Goal: Navigation & Orientation: Find specific page/section

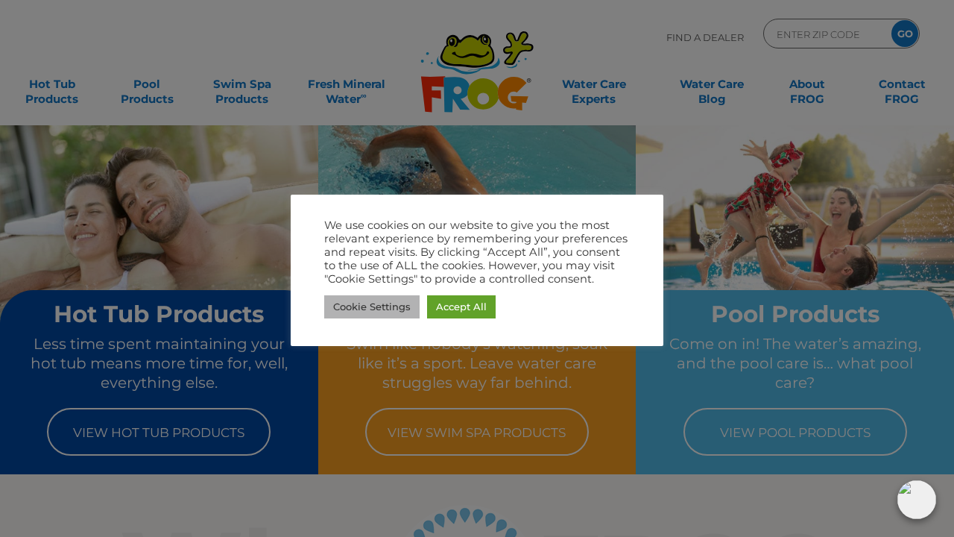
click at [397, 304] on link "Cookie Settings" at bounding box center [371, 306] width 95 height 23
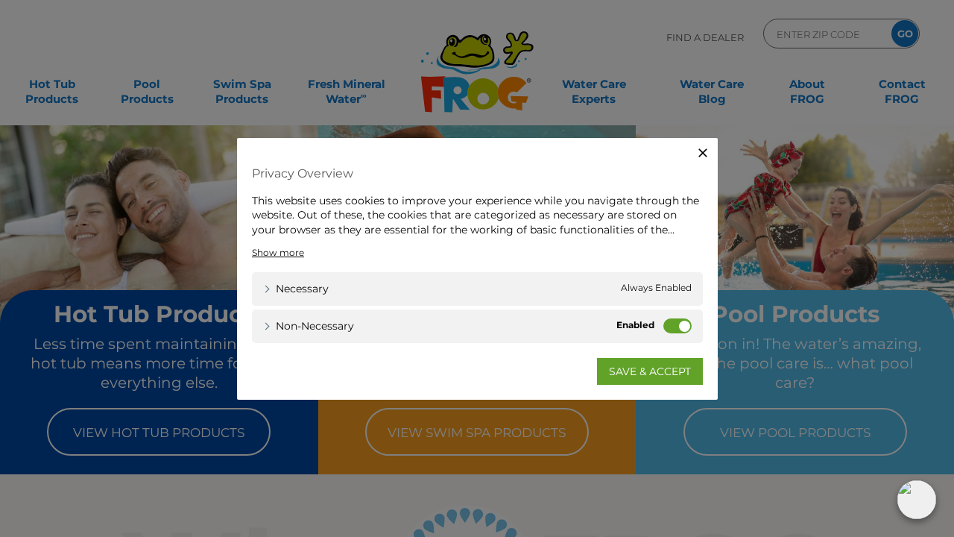
click at [679, 324] on label "Non-necessary" at bounding box center [678, 325] width 28 height 15
click at [0, 0] on input "Non-necessary" at bounding box center [0, 0] width 0 height 0
click at [644, 373] on link "SAVE & ACCEPT" at bounding box center [650, 371] width 106 height 27
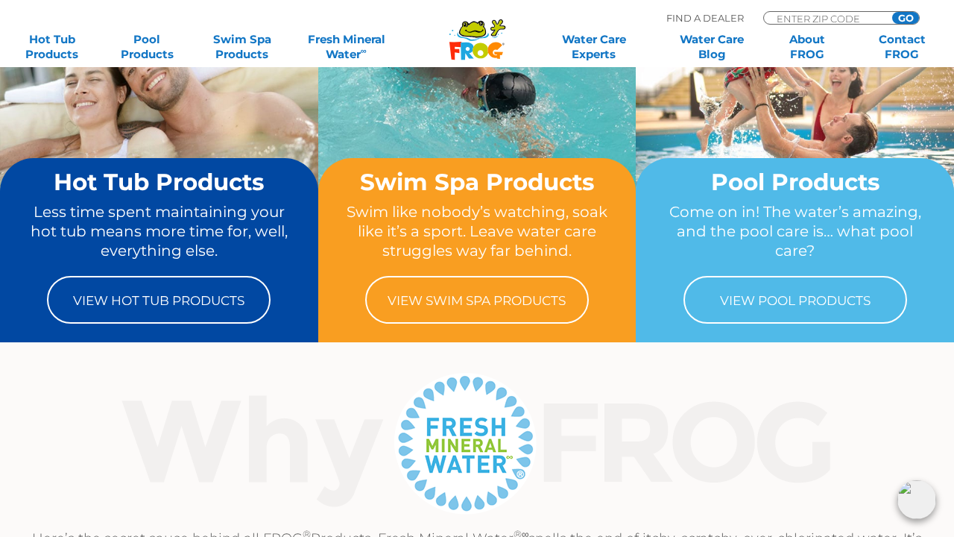
scroll to position [130, 0]
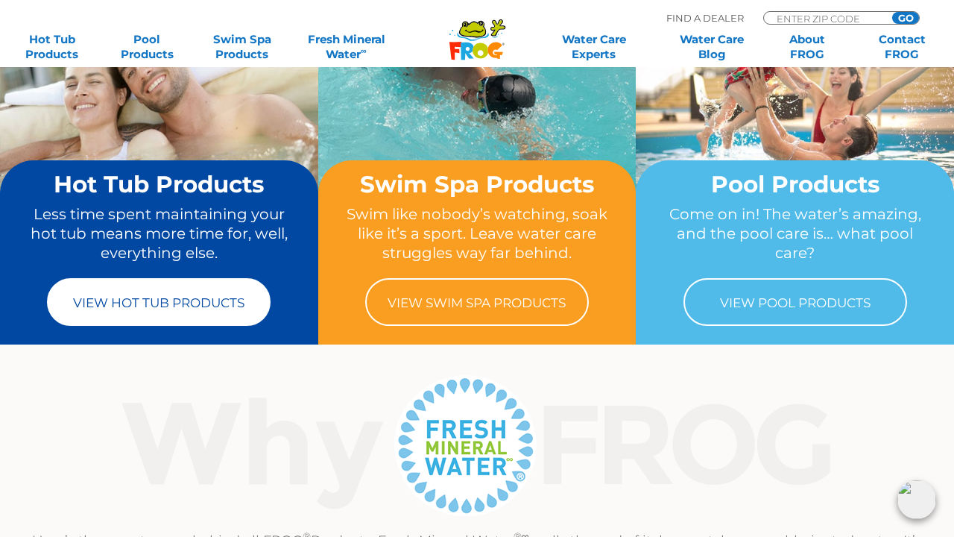
click at [185, 303] on link "View Hot Tub Products" at bounding box center [159, 302] width 224 height 48
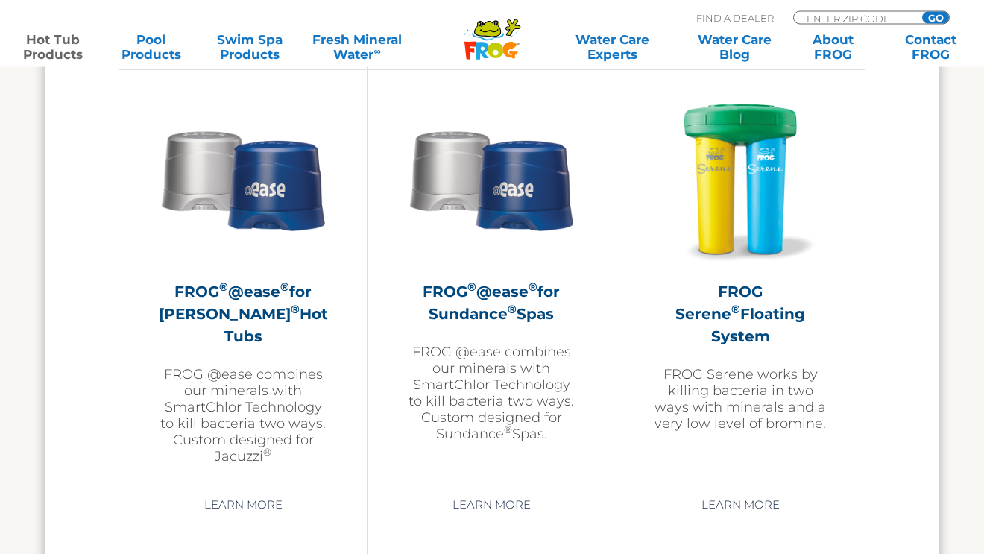
scroll to position [2663, 0]
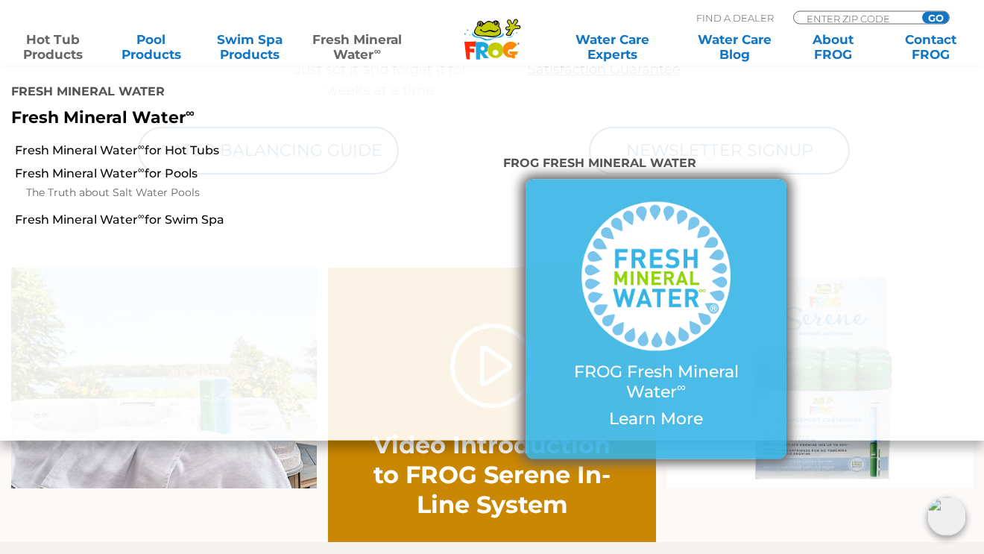
scroll to position [843, 0]
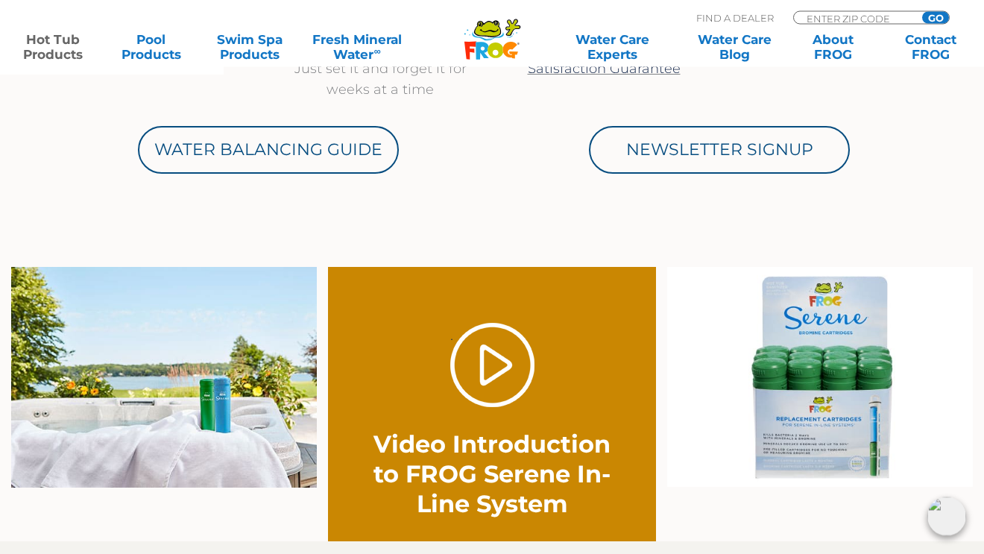
click at [919, 458] on img at bounding box center [820, 378] width 306 height 221
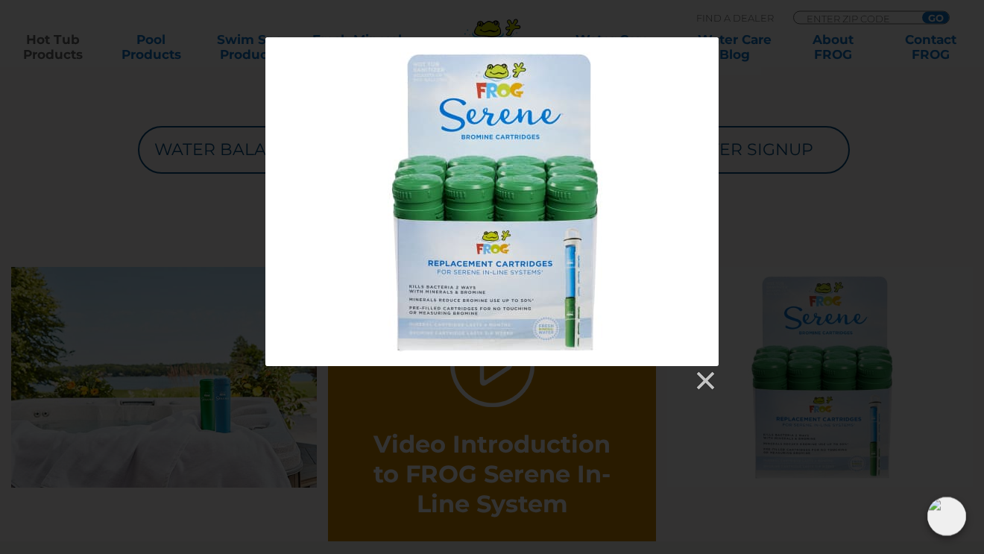
click at [767, 86] on div at bounding box center [492, 215] width 984 height 355
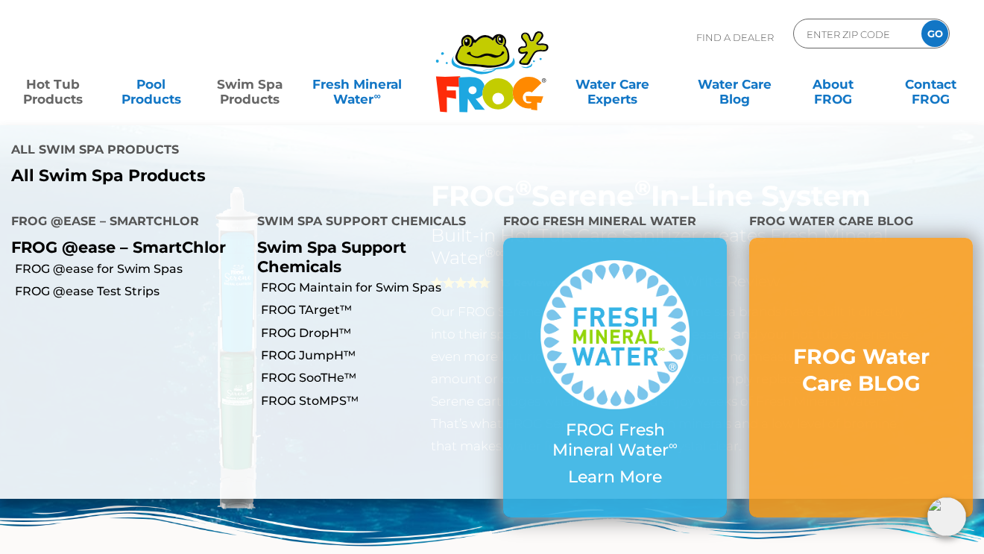
scroll to position [0, 0]
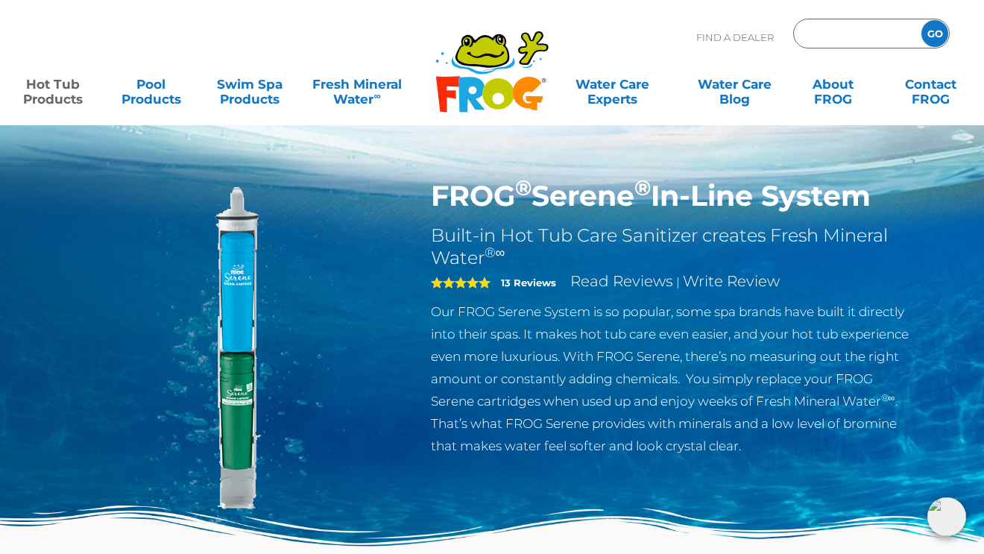
click at [825, 31] on input "Zip Code Form" at bounding box center [855, 34] width 101 height 22
type input "27539"
click at [935, 31] on input "GO" at bounding box center [935, 33] width 27 height 27
click at [934, 31] on input "GO" at bounding box center [935, 33] width 27 height 27
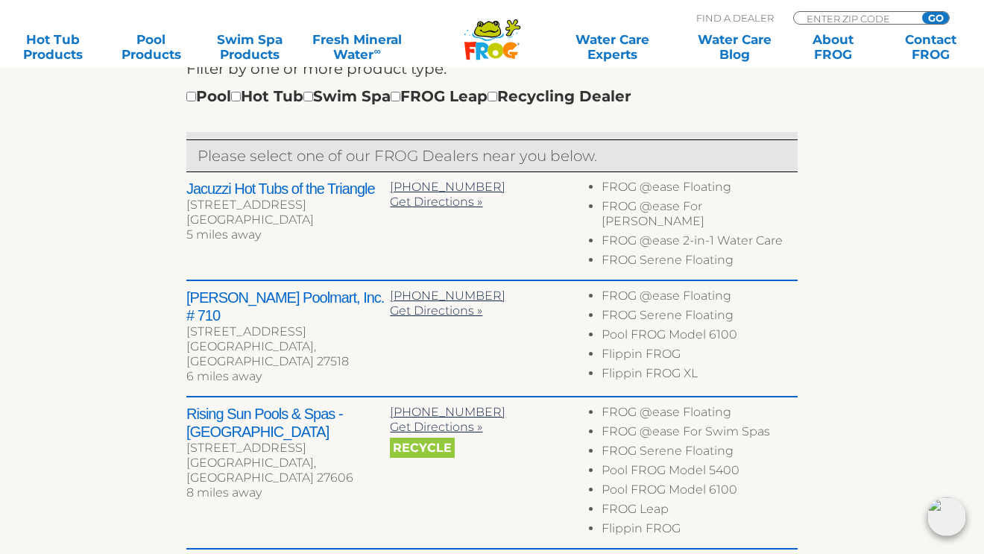
scroll to position [535, 0]
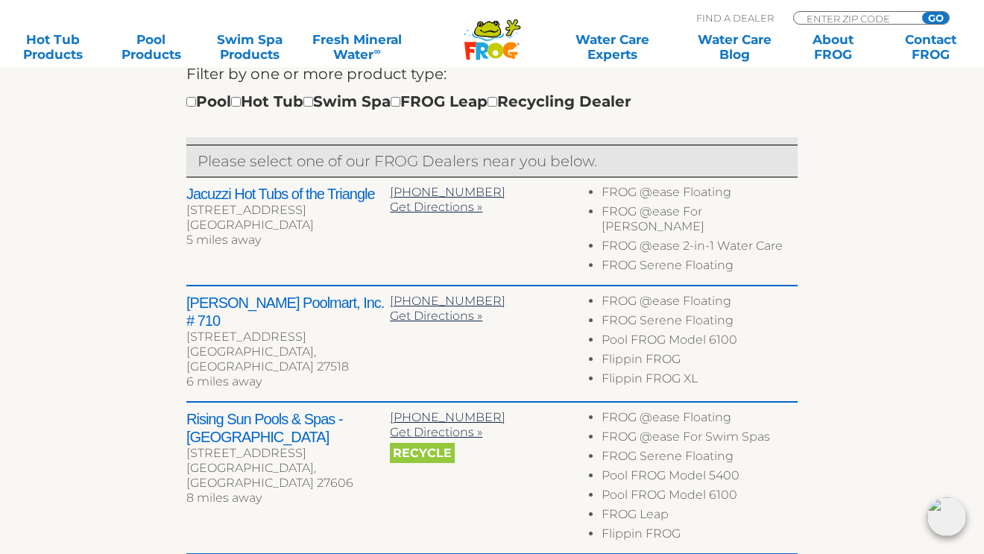
click at [241, 104] on input "checkbox" at bounding box center [236, 102] width 10 height 10
checkbox input "true"
click at [424, 205] on span "Get Directions »" at bounding box center [436, 207] width 92 height 14
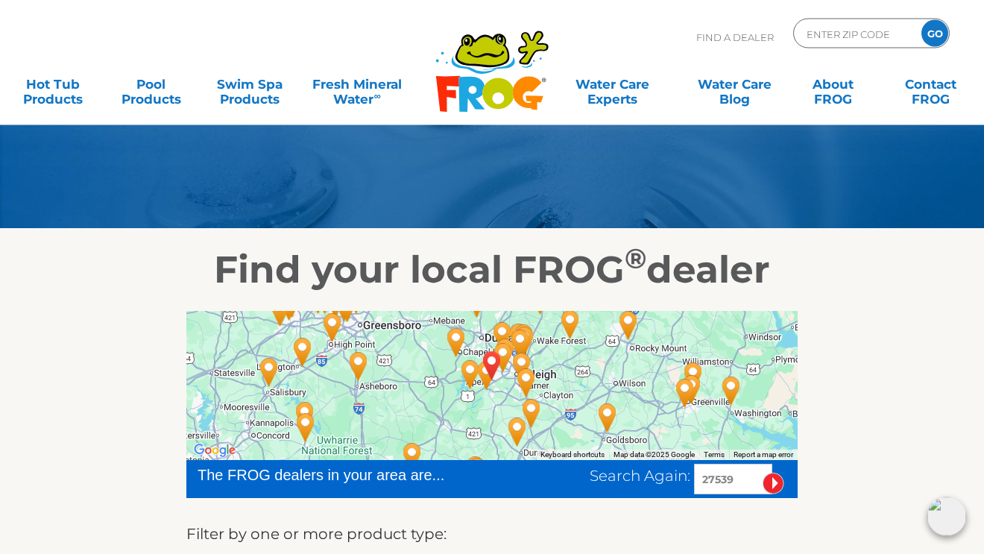
scroll to position [130, 0]
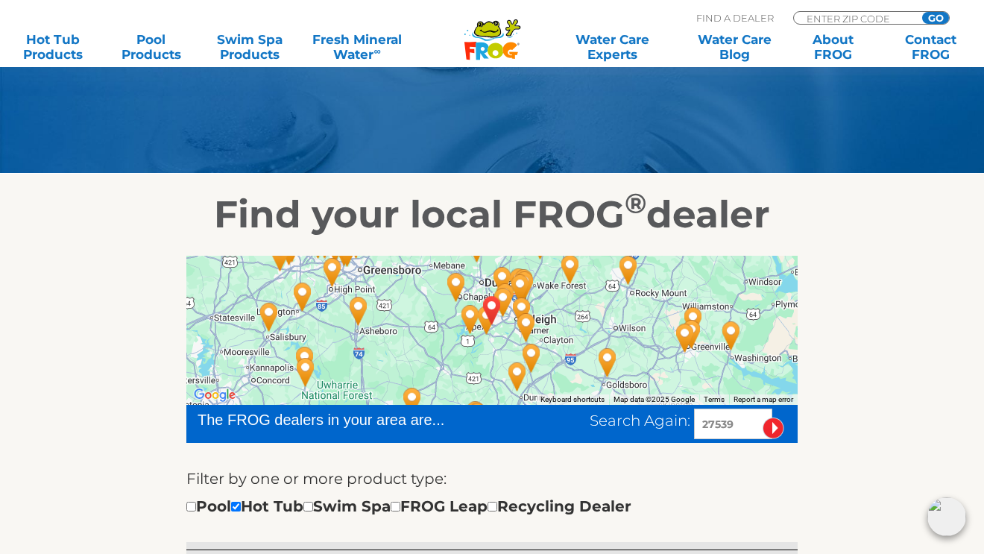
click at [495, 303] on img "APEX, NC 27539" at bounding box center [492, 310] width 34 height 40
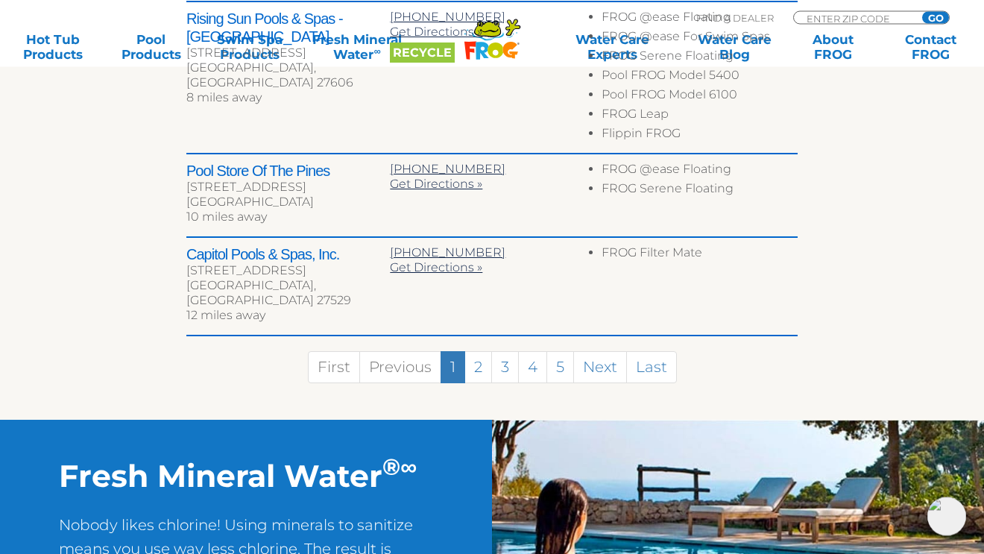
scroll to position [936, 0]
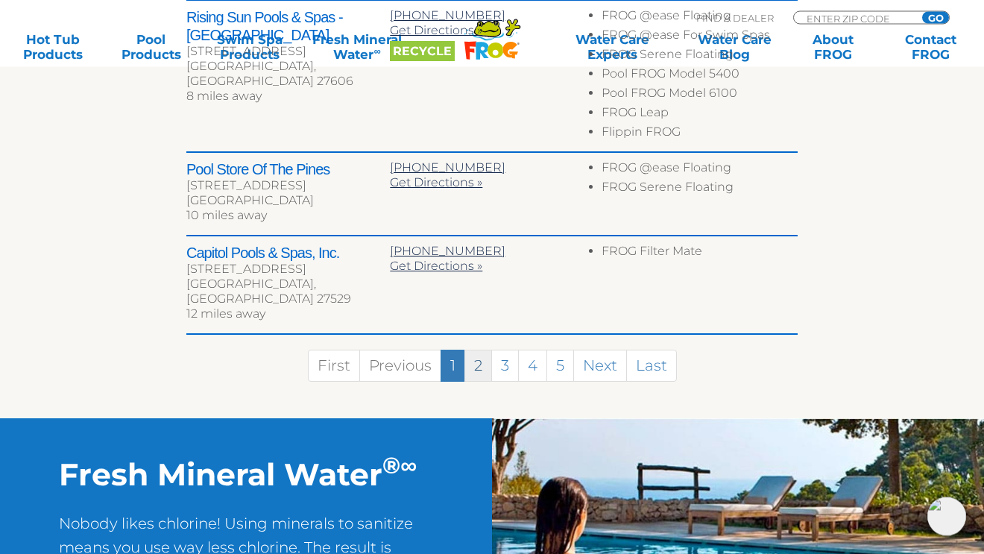
click at [477, 350] on link "2" at bounding box center [479, 366] width 28 height 32
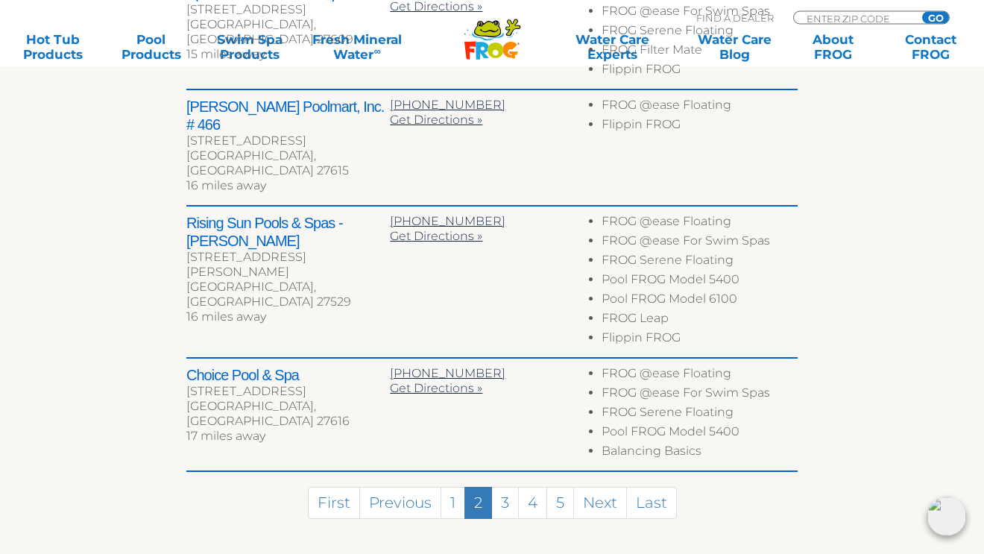
scroll to position [901, 0]
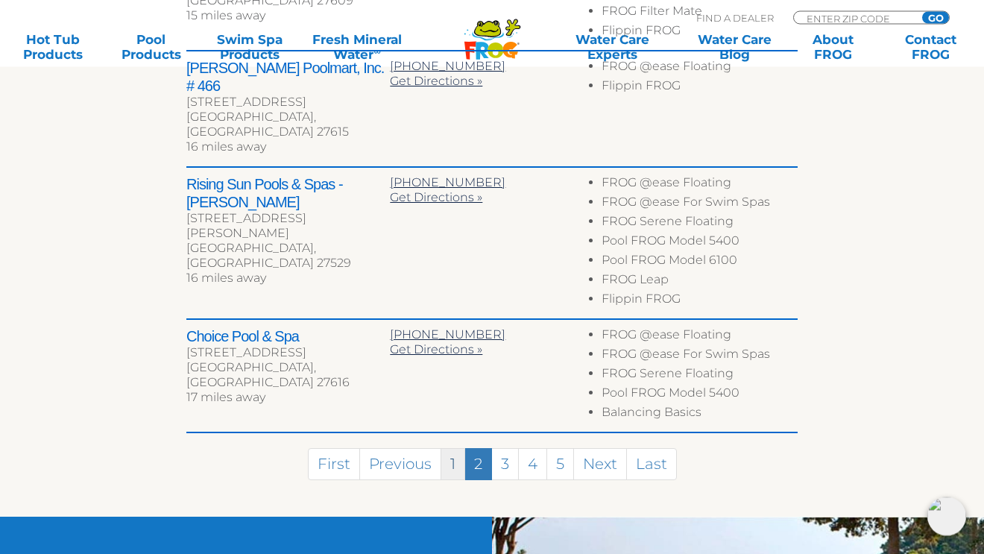
click at [450, 449] on link "1" at bounding box center [453, 465] width 25 height 32
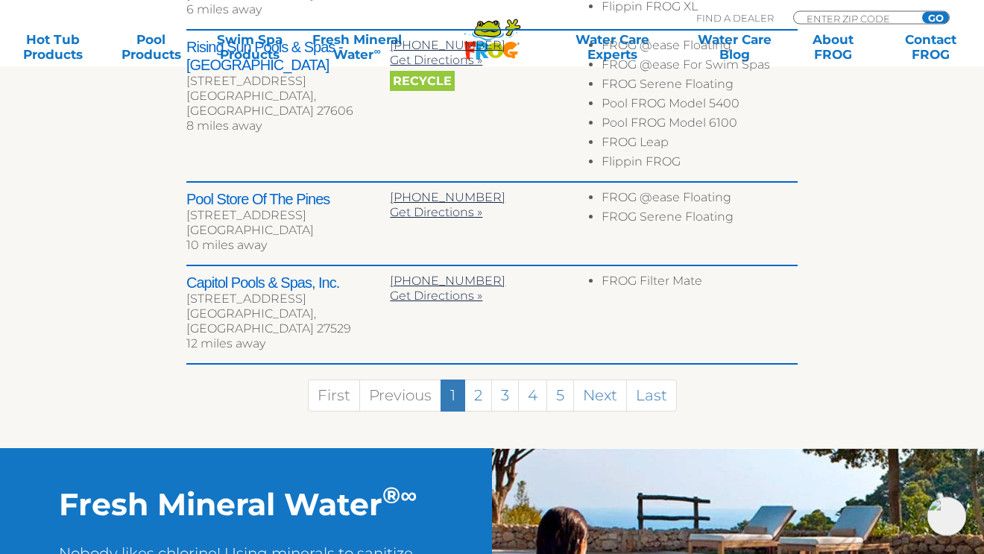
scroll to position [914, 0]
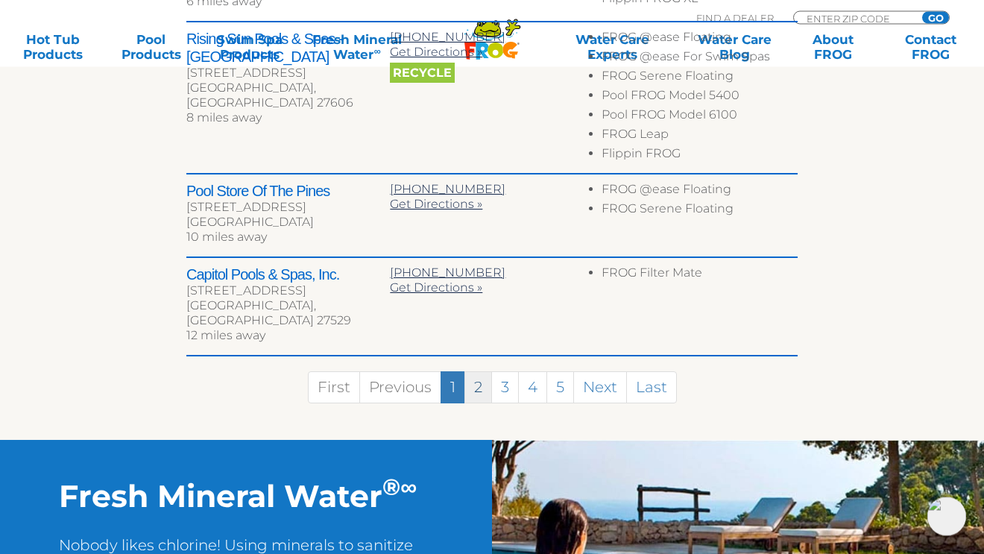
click at [479, 372] on link "2" at bounding box center [479, 388] width 28 height 32
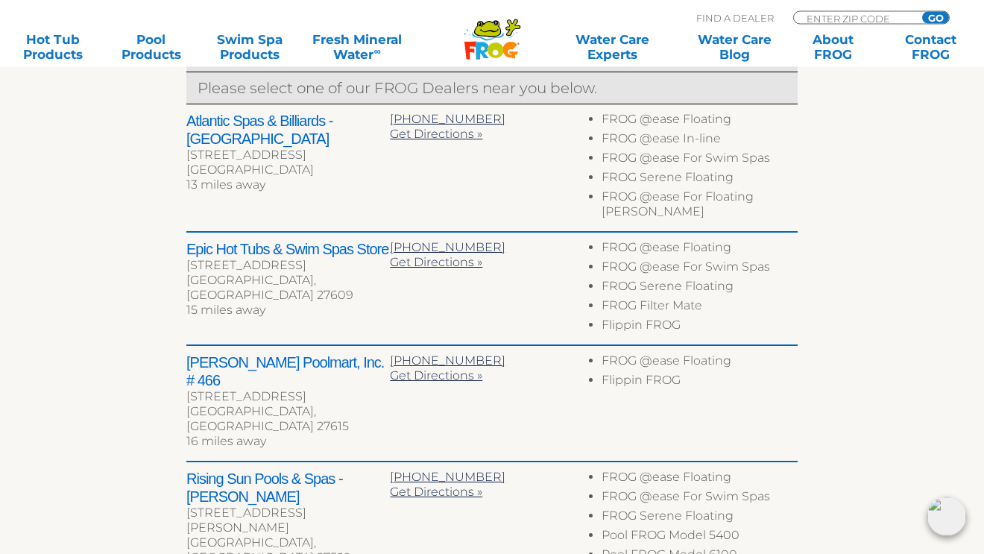
scroll to position [604, 0]
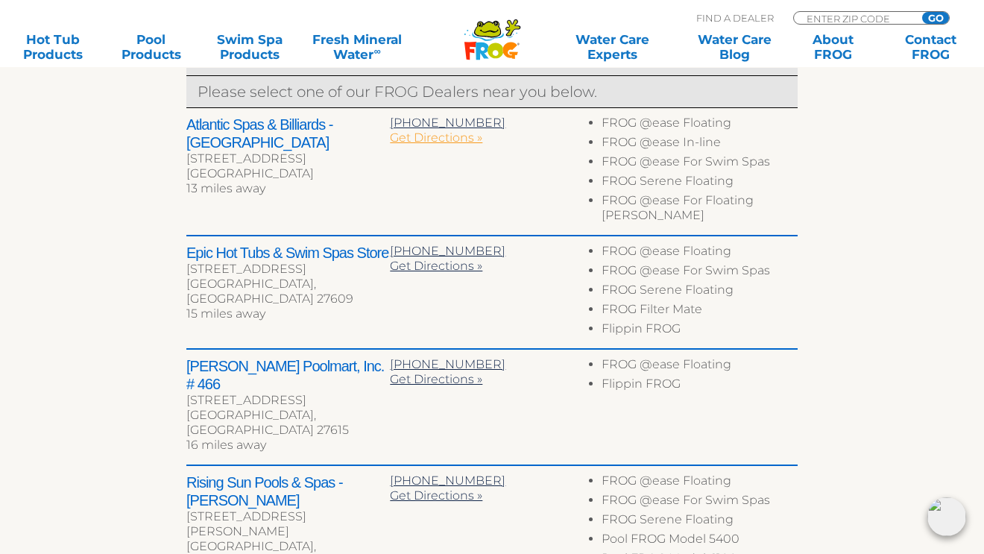
click at [441, 139] on span "Get Directions »" at bounding box center [436, 137] width 92 height 14
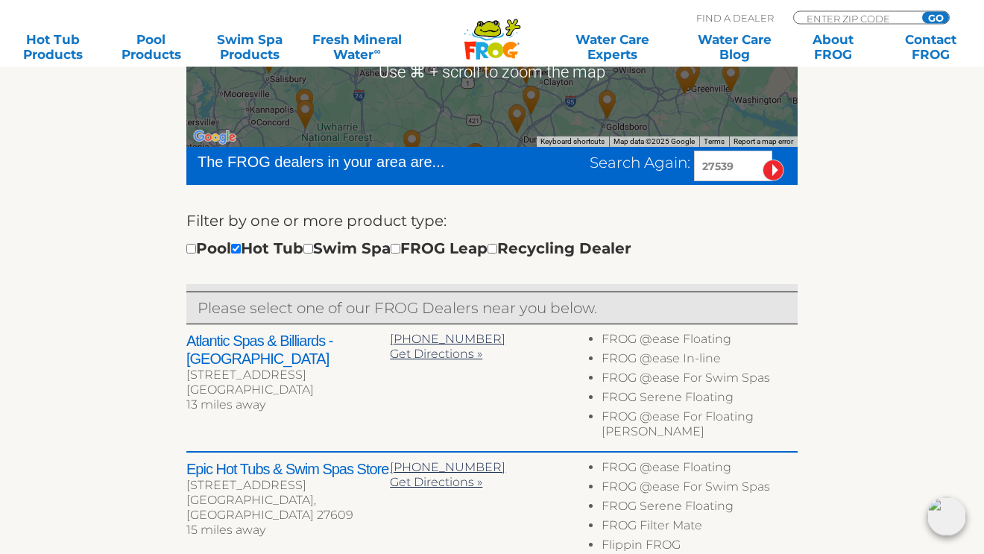
scroll to position [388, 0]
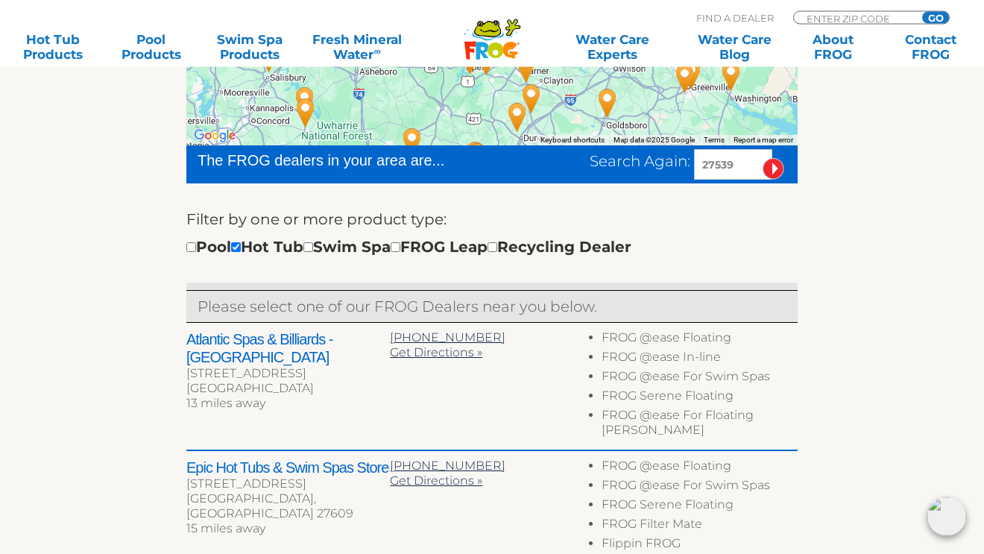
click at [591, 452] on div "Epic Hot Tubs & Swim Spas Store 4205 Wake Forest Rd Ste 200 Raleigh, NC 27609 1…" at bounding box center [491, 508] width 611 height 113
